Goal: Task Accomplishment & Management: Use online tool/utility

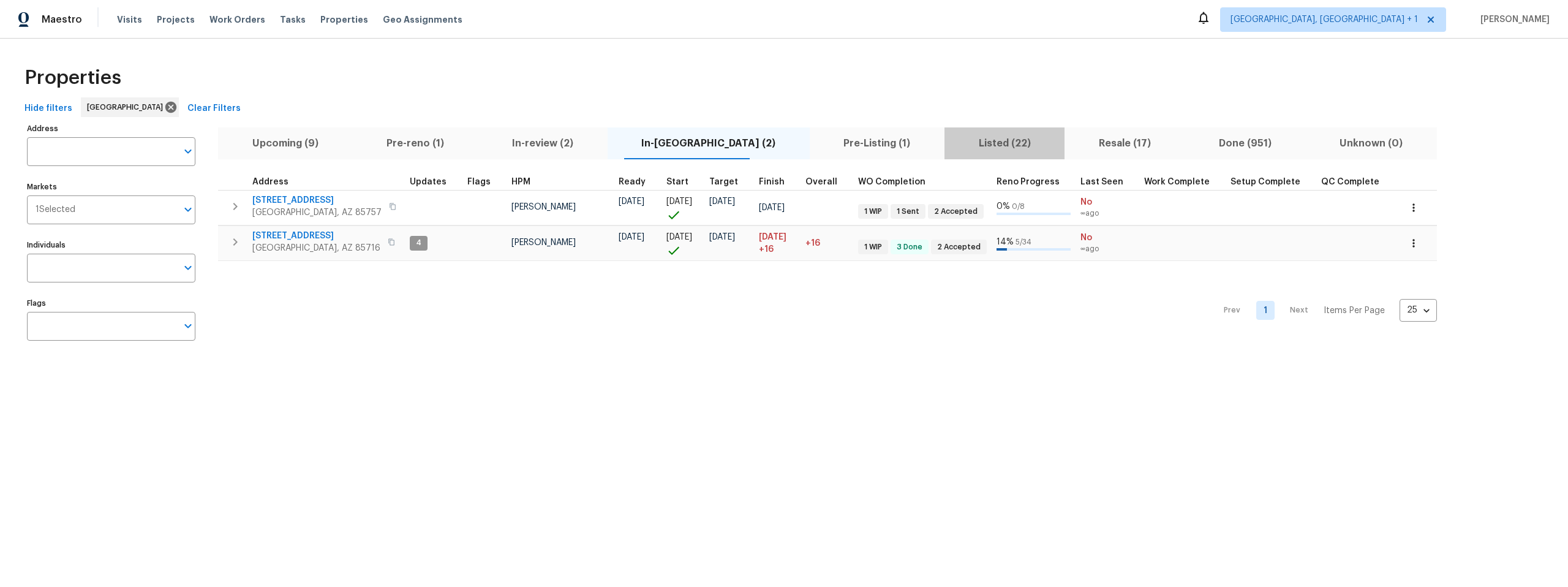
click at [952, 144] on span "Listed (22)" at bounding box center [1005, 143] width 105 height 17
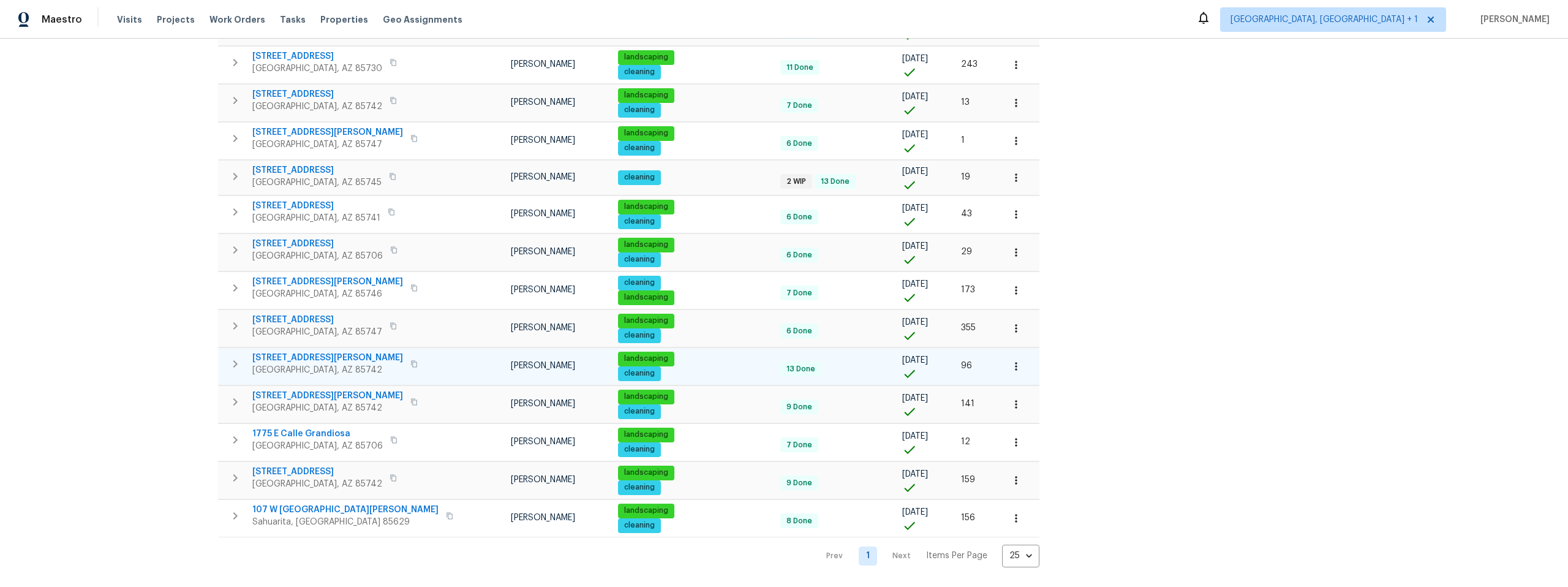
scroll to position [520, 0]
click at [331, 166] on span "350 N Silverbell Rd Apt 8" at bounding box center [316, 170] width 129 height 12
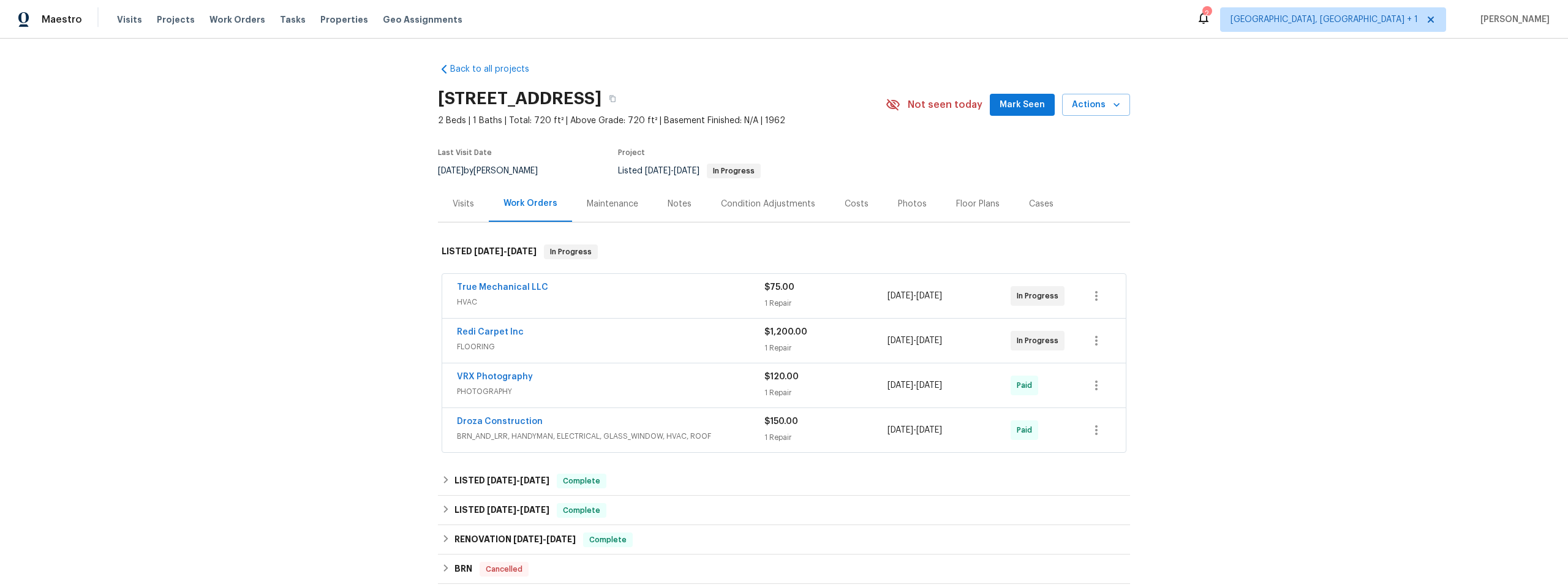
click at [556, 278] on div "True Mechanical LLC HVAC $75.00 1 Repair 8/22/2025 - 8/26/2025 In Progress" at bounding box center [784, 295] width 684 height 44
click at [535, 287] on link "True Mechanical LLC" at bounding box center [502, 287] width 91 height 9
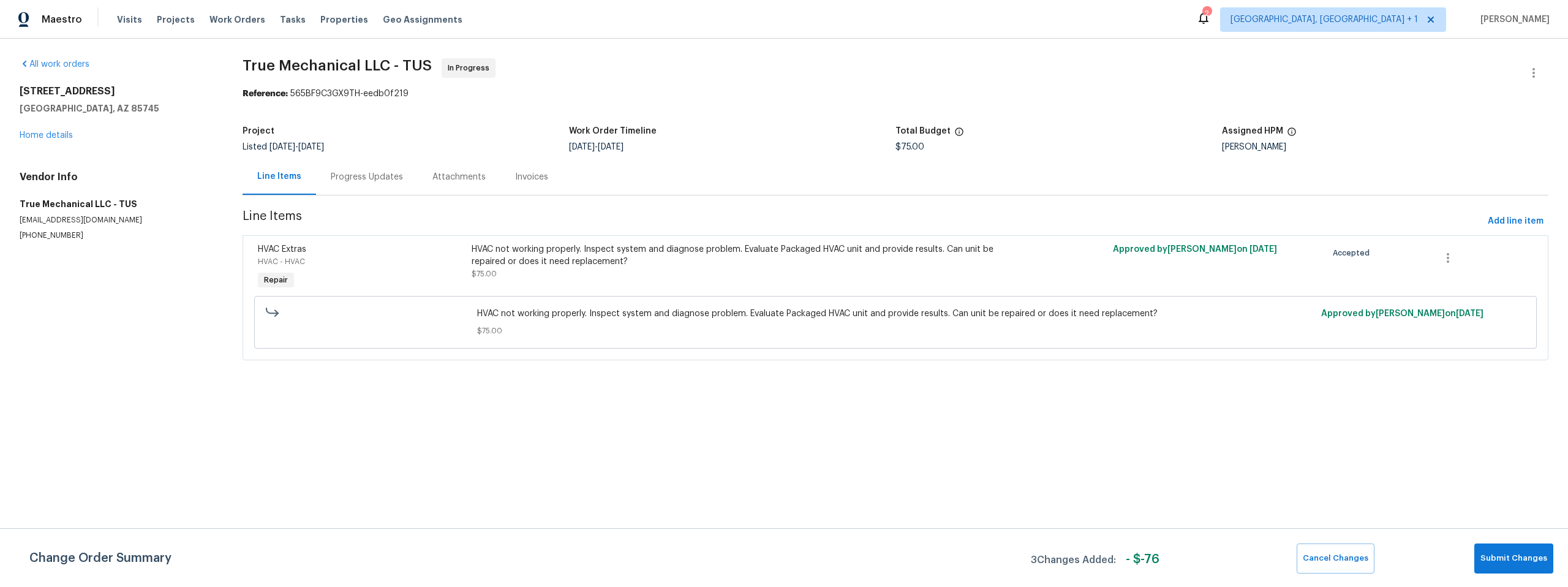
click at [367, 175] on div "Progress Updates" at bounding box center [367, 177] width 73 height 12
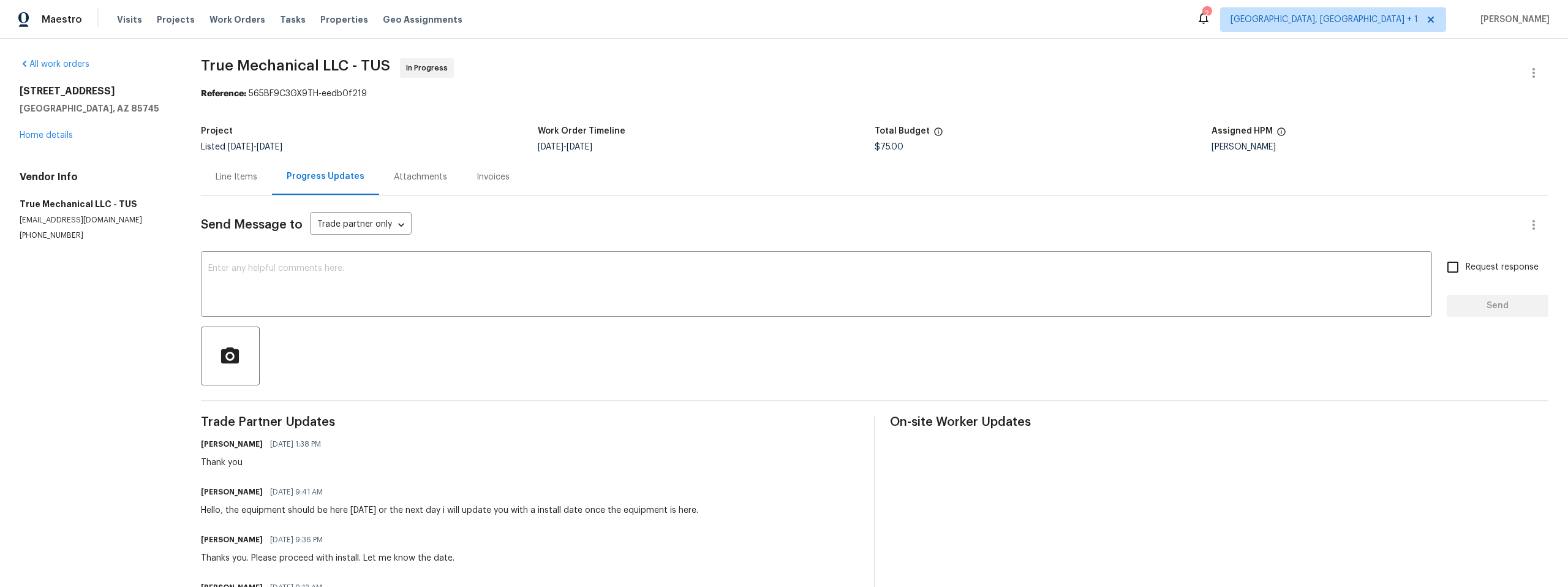
click at [236, 177] on div "Line Items" at bounding box center [237, 177] width 42 height 12
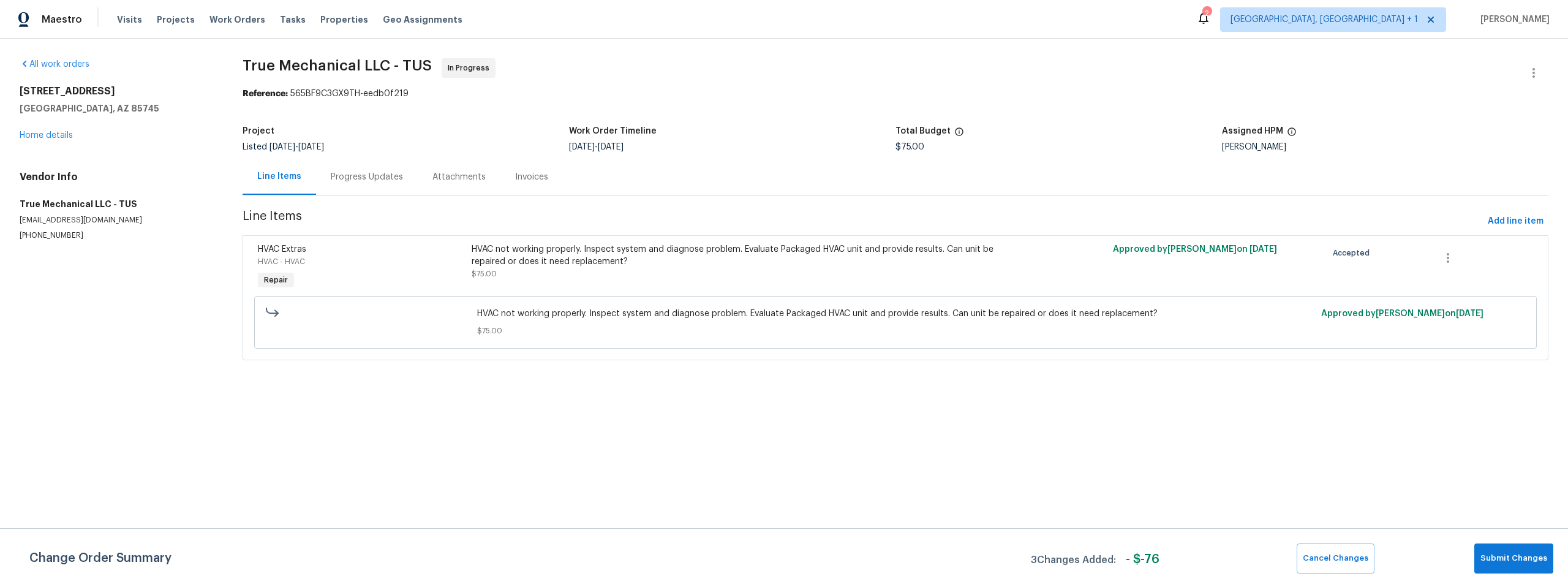
click at [359, 175] on div "Progress Updates" at bounding box center [367, 177] width 73 height 12
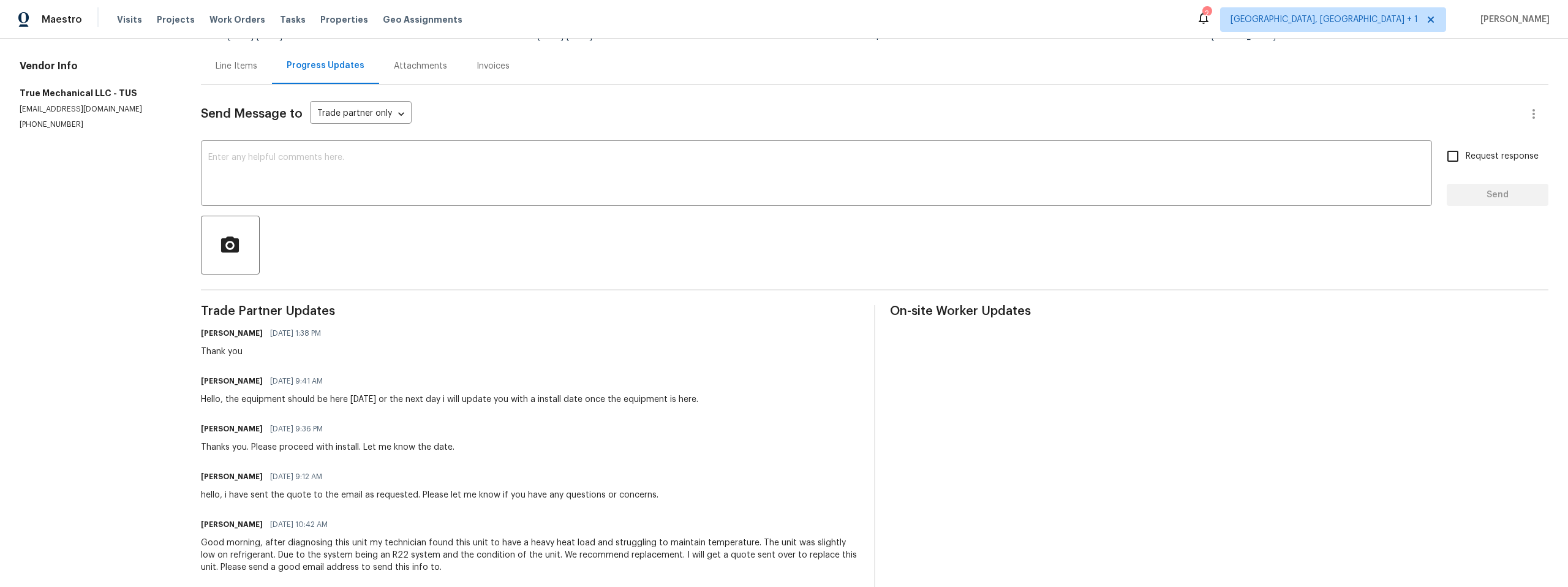
scroll to position [189, 0]
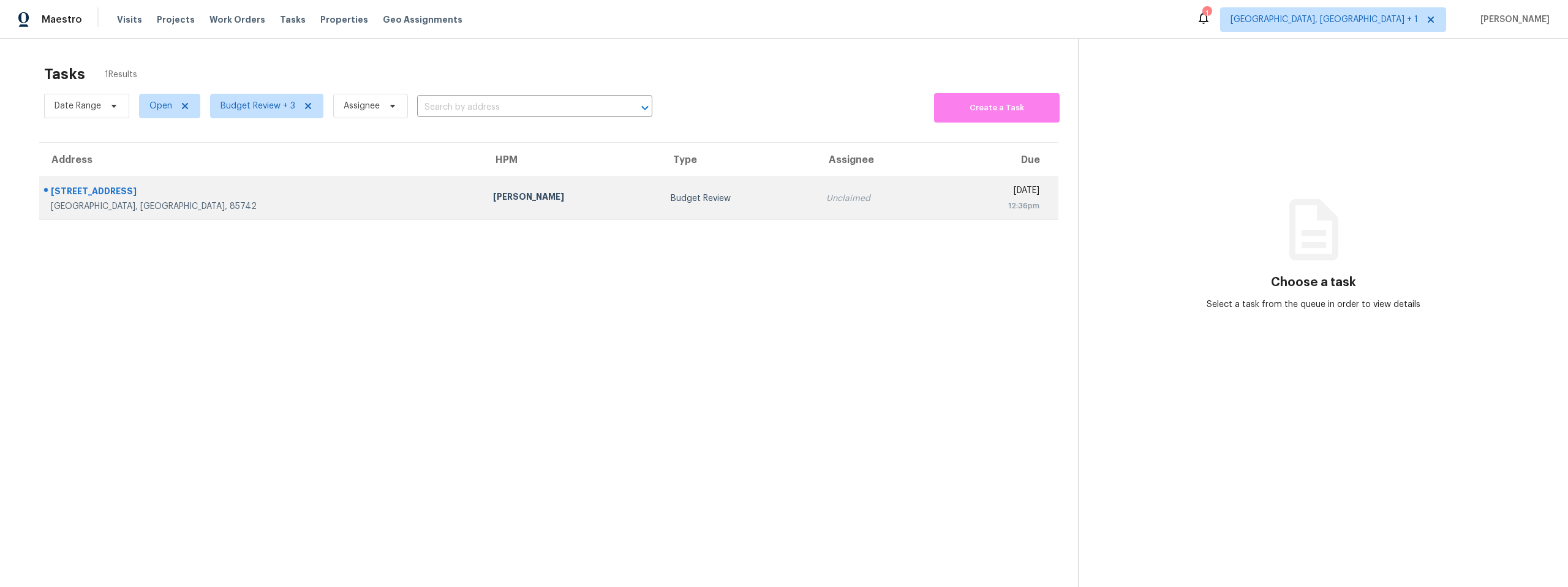
click at [171, 201] on div "Tucson, AZ, 85742" at bounding box center [262, 207] width 423 height 12
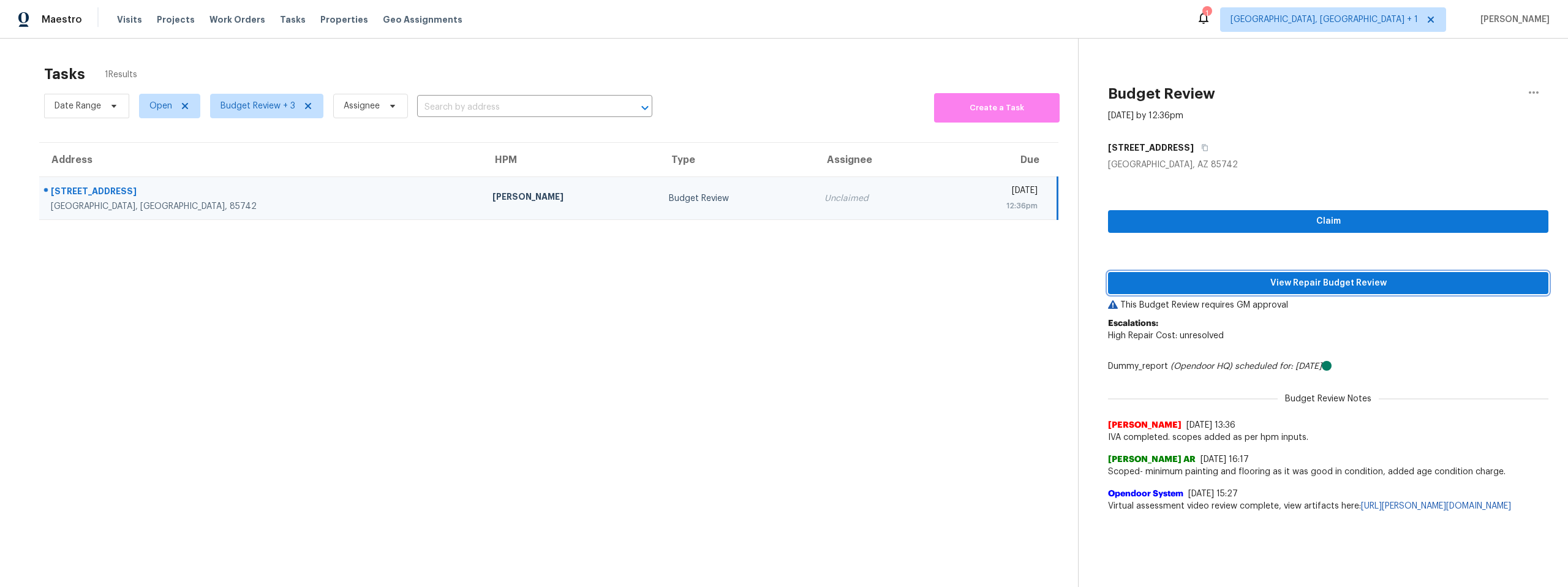
click at [1263, 287] on span "View Repair Budget Review" at bounding box center [1328, 283] width 421 height 15
